Goal: Information Seeking & Learning: Learn about a topic

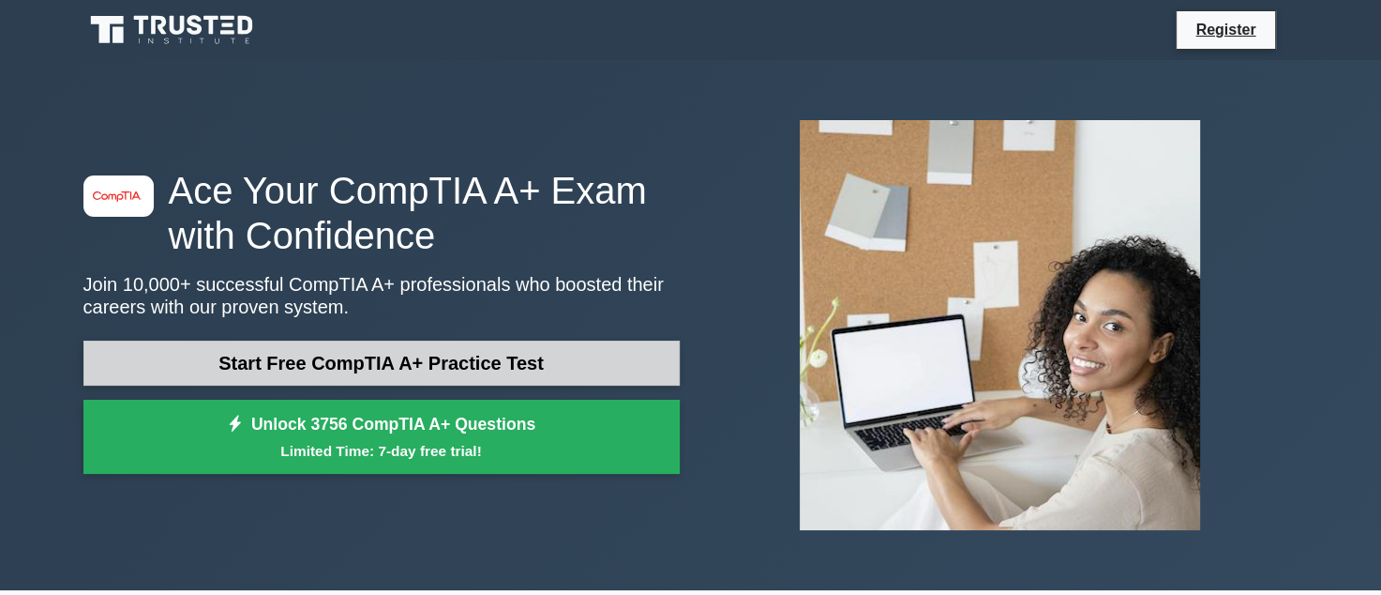
click at [347, 370] on link "Start Free CompTIA A+ Practice Test" at bounding box center [381, 362] width 596 height 45
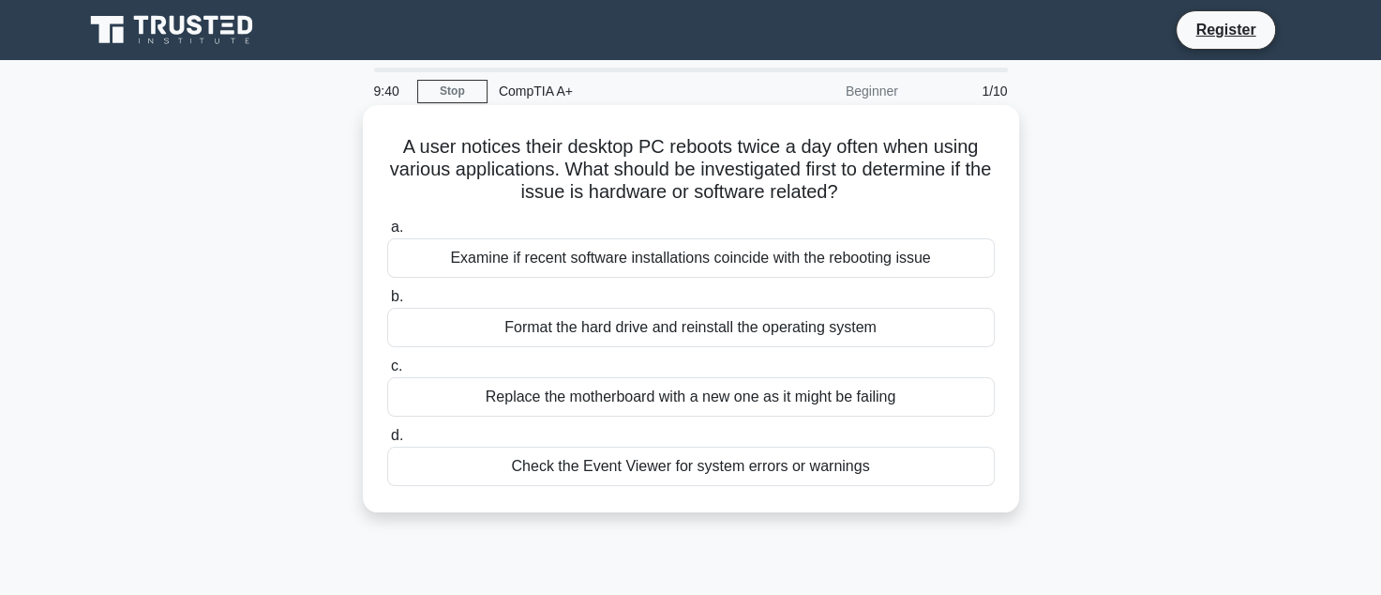
click at [497, 249] on div "Examine if recent software installations coincide with the rebooting issue" at bounding box center [691, 257] width 608 height 39
click at [387, 234] on input "a. Examine if recent software installations coincide with the rebooting issue" at bounding box center [387, 227] width 0 height 12
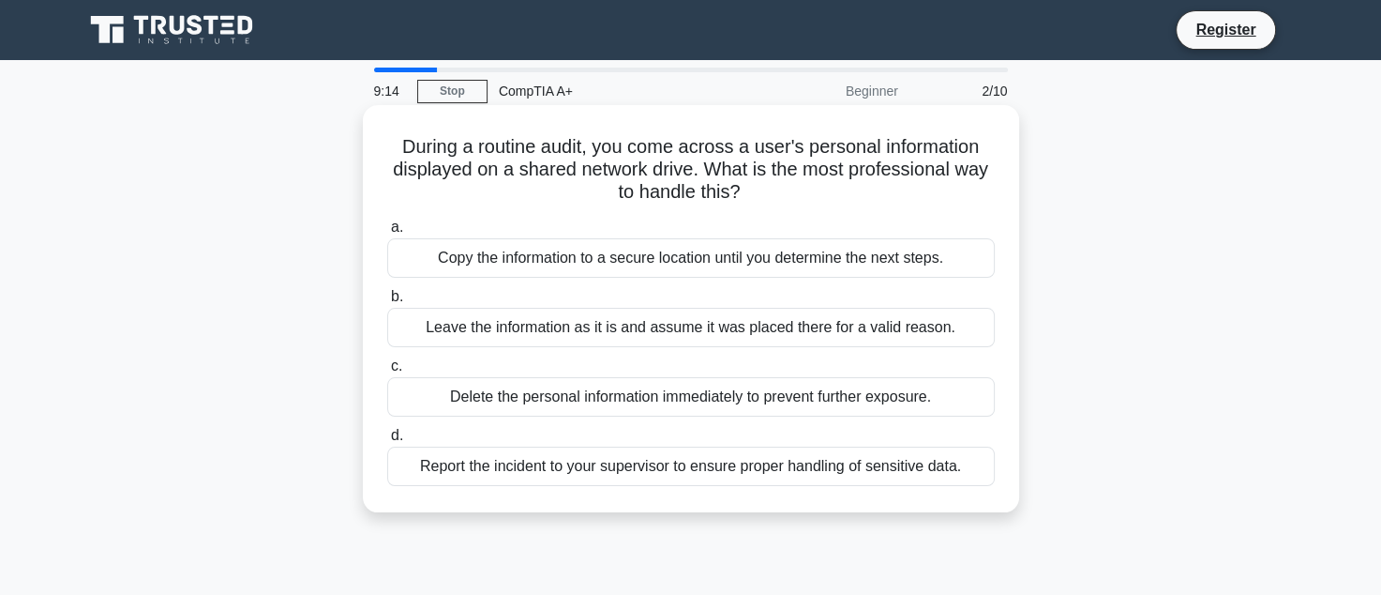
click at [899, 475] on div "Report the incident to your supervisor to ensure proper handling of sensitive d…" at bounding box center [691, 465] width 608 height 39
click at [387, 442] on input "d. Report the incident to your supervisor to ensure proper handling of sensitiv…" at bounding box center [387, 436] width 0 height 12
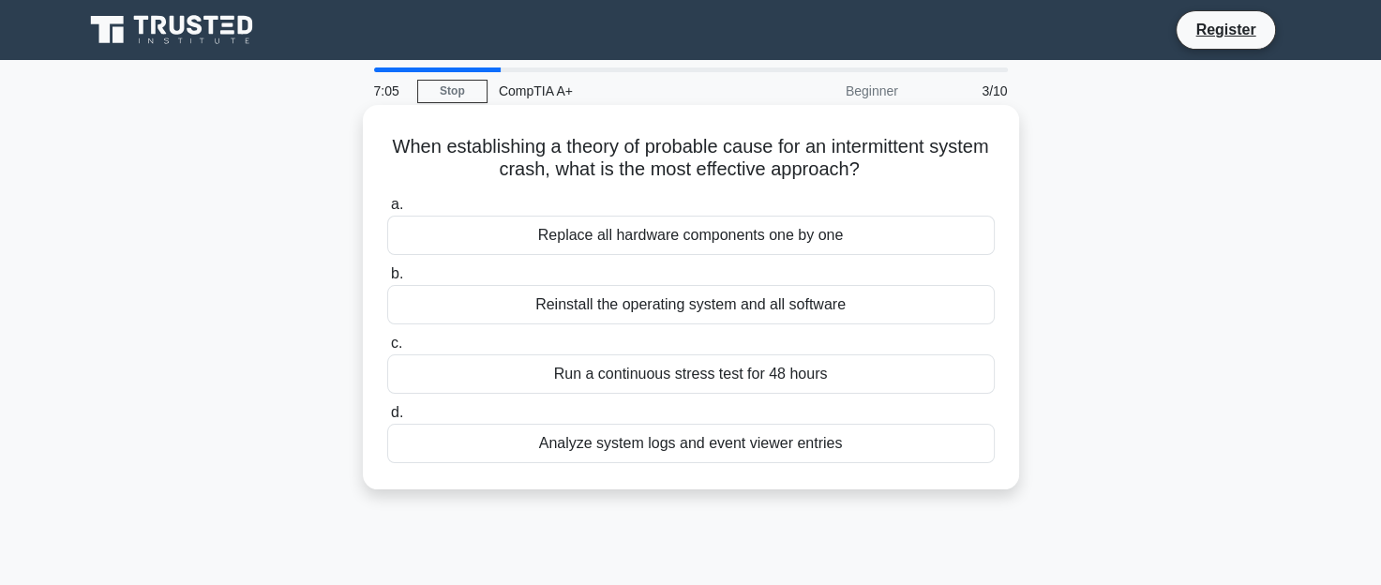
click at [728, 449] on div "Analyze system logs and event viewer entries" at bounding box center [691, 443] width 608 height 39
click at [387, 419] on input "d. Analyze system logs and event viewer entries" at bounding box center [387, 413] width 0 height 12
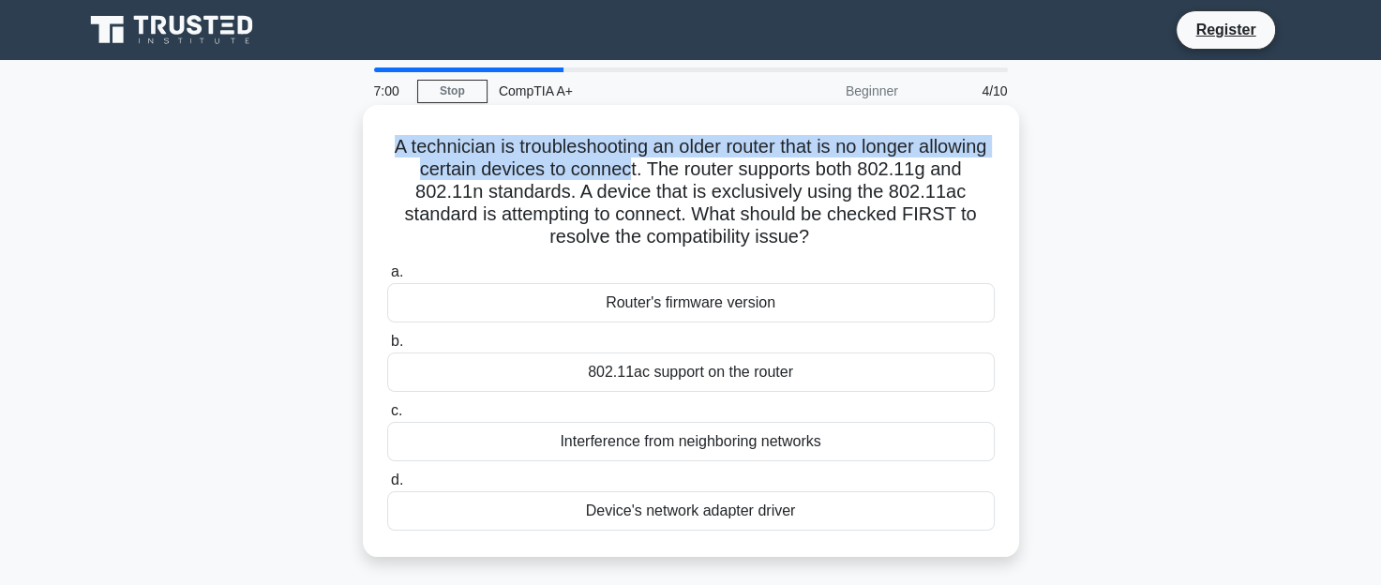
drag, startPoint x: 461, startPoint y: 143, endPoint x: 684, endPoint y: 179, distance: 225.1
click at [684, 179] on h5 "A technician is troubleshooting an older router that is no longer allowing cert…" at bounding box center [690, 192] width 611 height 114
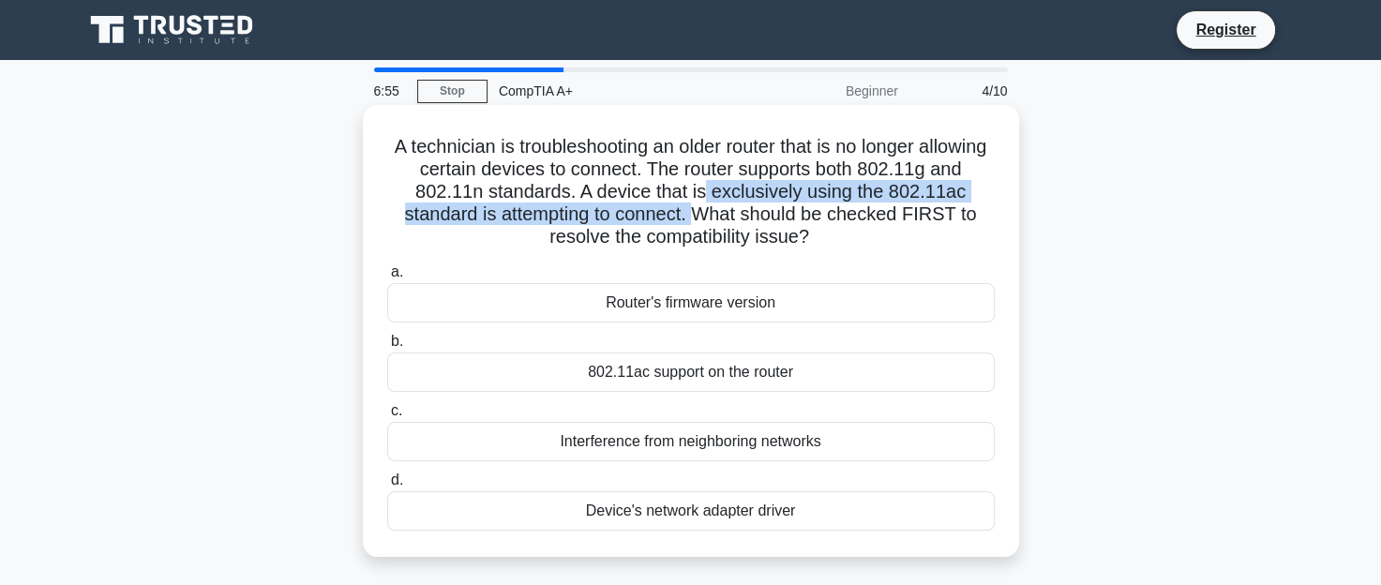
drag, startPoint x: 725, startPoint y: 184, endPoint x: 741, endPoint y: 220, distance: 39.9
click at [705, 217] on h5 "A technician is troubleshooting an older router that is no longer allowing cert…" at bounding box center [690, 192] width 611 height 114
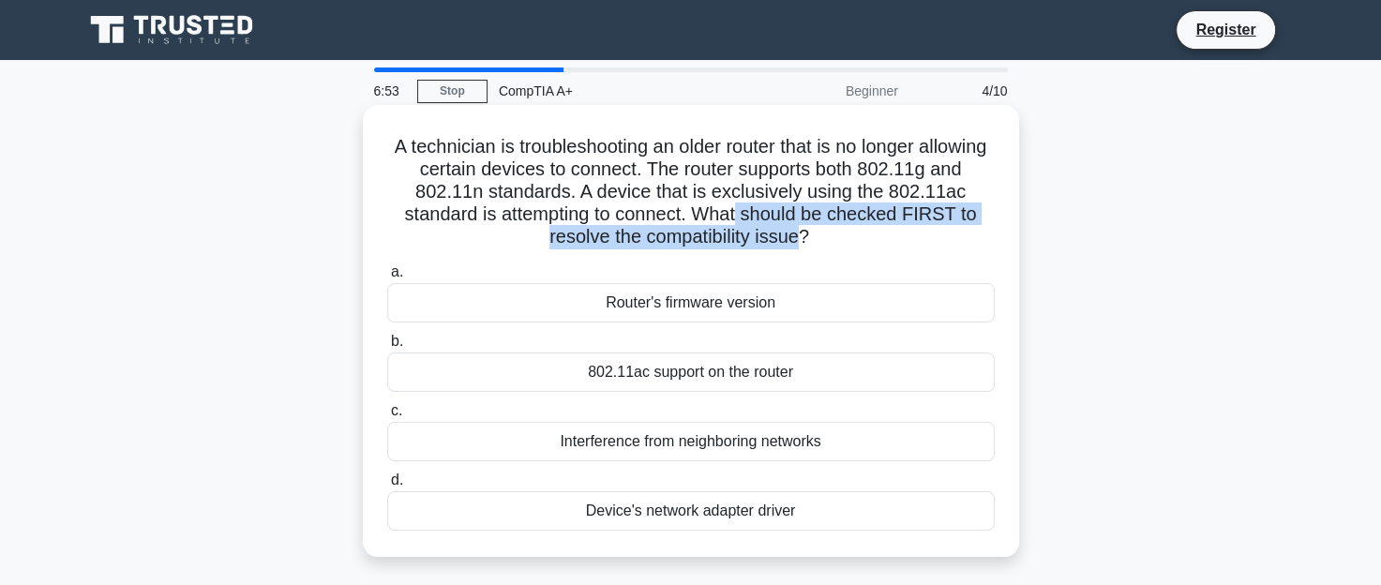
drag, startPoint x: 746, startPoint y: 220, endPoint x: 837, endPoint y: 247, distance: 95.6
click at [807, 239] on h5 "A technician is troubleshooting an older router that is no longer allowing cert…" at bounding box center [690, 192] width 611 height 114
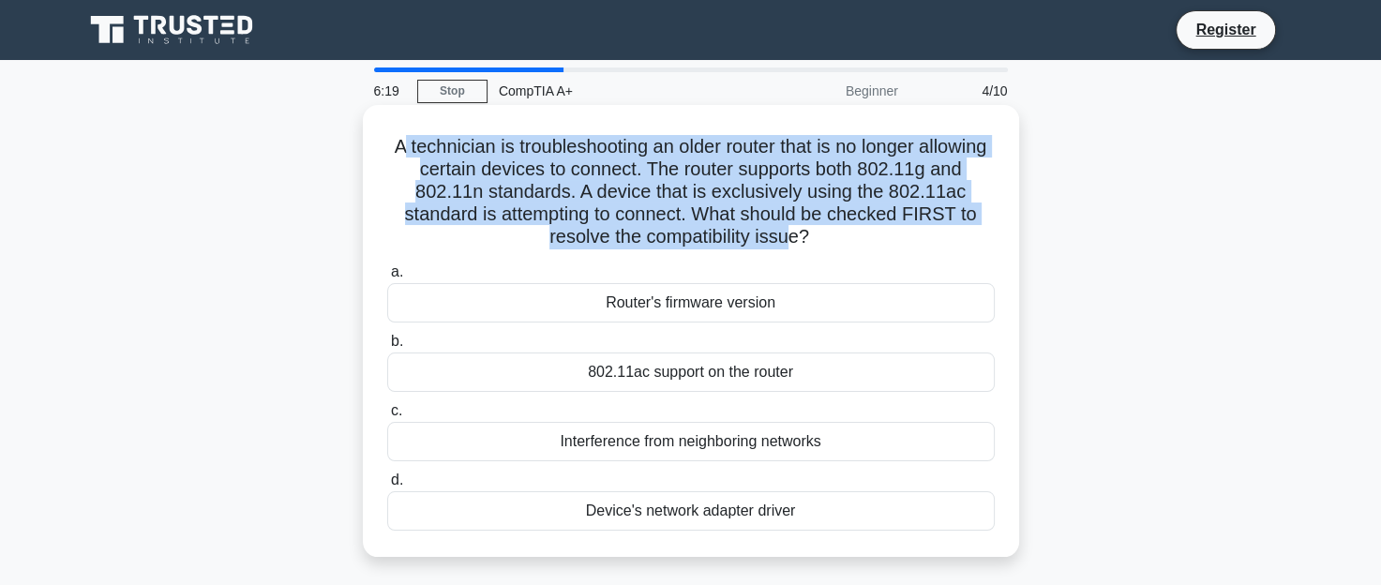
drag, startPoint x: 563, startPoint y: 151, endPoint x: 786, endPoint y: 239, distance: 240.0
click at [786, 239] on h5 "A technician is troubleshooting an older router that is no longer allowing cert…" at bounding box center [690, 192] width 611 height 114
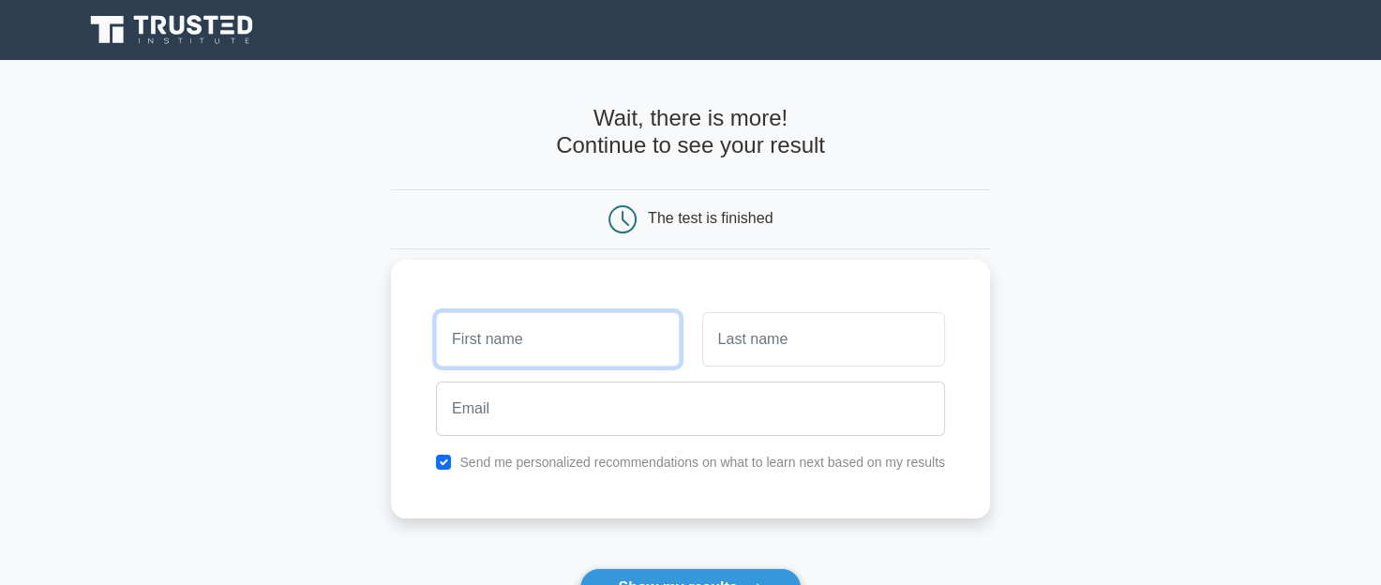
scroll to position [65, 0]
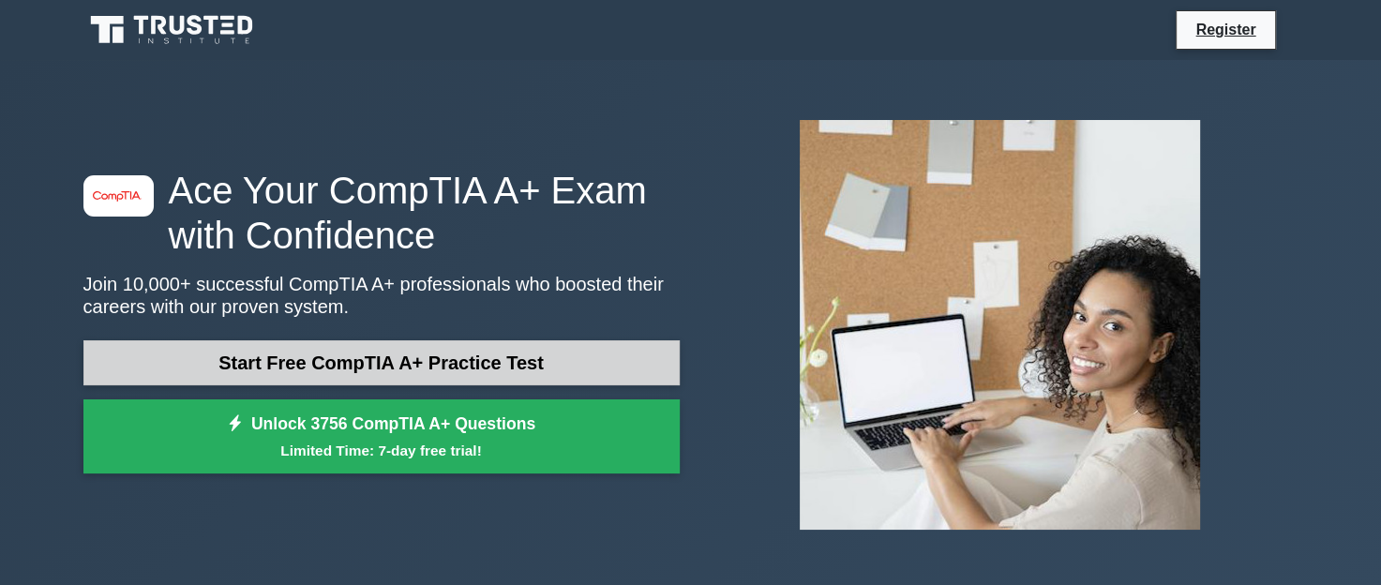
click at [415, 364] on link "Start Free CompTIA A+ Practice Test" at bounding box center [381, 362] width 596 height 45
